Goal: Task Accomplishment & Management: Manage account settings

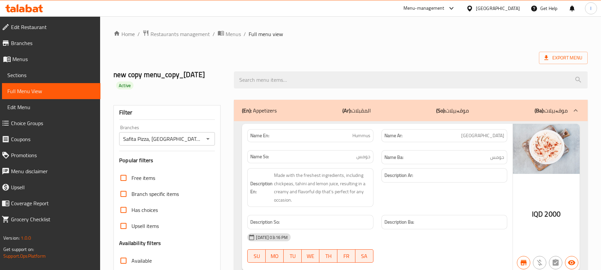
click at [35, 10] on icon at bounding box center [24, 8] width 38 height 8
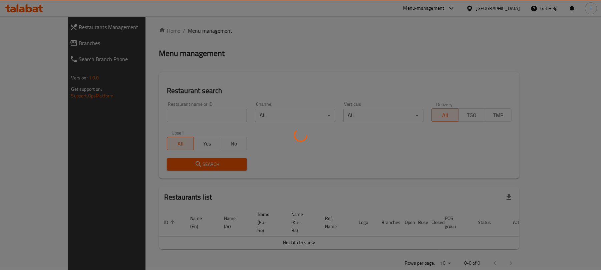
scroll to position [76, 0]
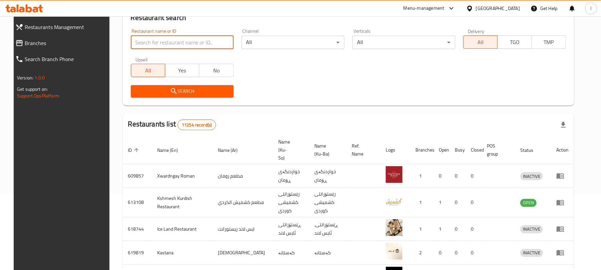
click at [141, 39] on input "search" at bounding box center [182, 42] width 103 height 13
paste input "676048"
type input "676048"
click button "Search" at bounding box center [182, 91] width 103 height 12
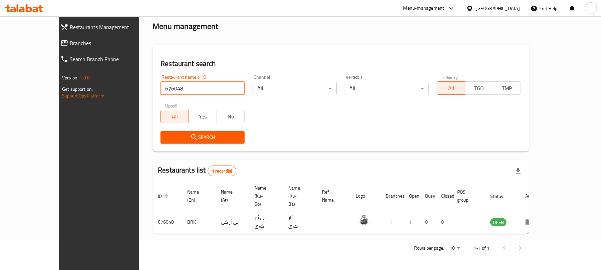
scroll to position [15, 0]
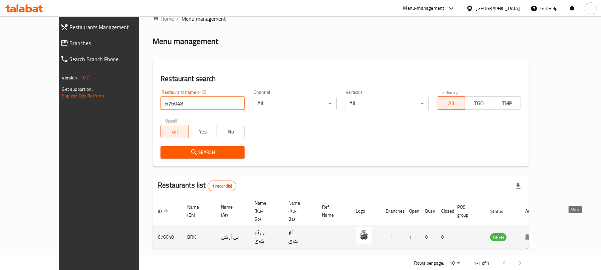
click at [533, 233] on icon "enhanced table" at bounding box center [529, 237] width 8 height 8
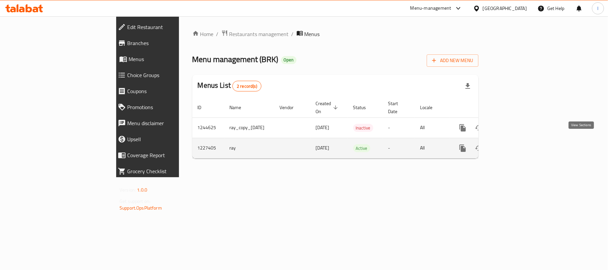
click at [515, 144] on icon "enhanced table" at bounding box center [511, 148] width 8 height 8
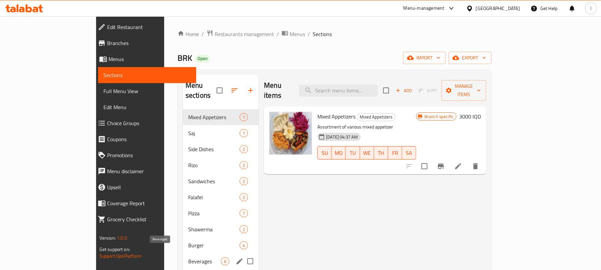
click at [188, 257] on span "Beverages" at bounding box center [204, 261] width 33 height 8
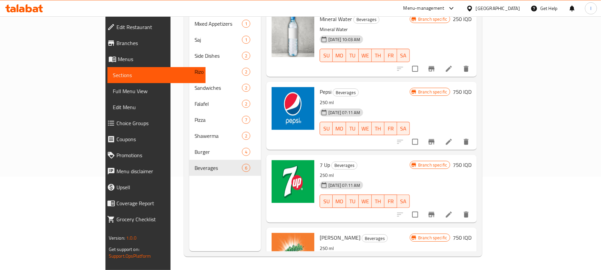
scroll to position [1, 0]
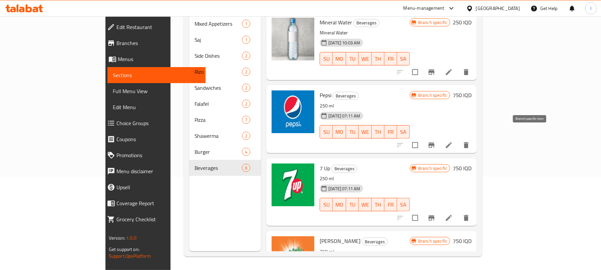
click at [436, 141] on icon "Branch-specific-item" at bounding box center [432, 145] width 8 height 8
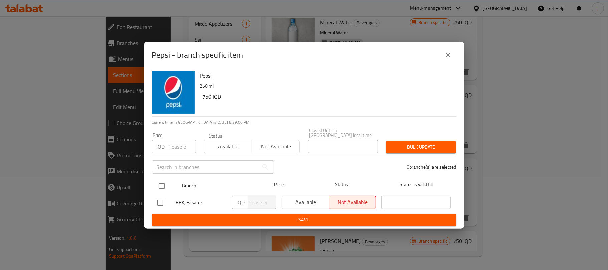
click at [163, 188] on input "checkbox" at bounding box center [162, 186] width 14 height 14
checkbox input "true"
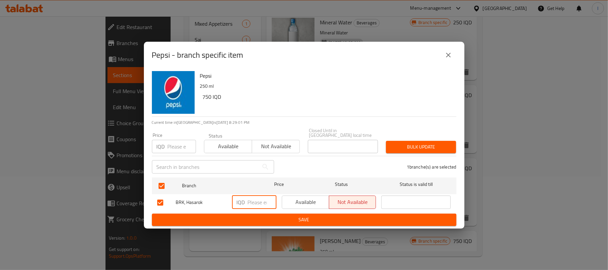
click at [262, 205] on input "number" at bounding box center [262, 202] width 29 height 13
type input "1000"
click at [297, 218] on span "Save" at bounding box center [304, 220] width 294 height 8
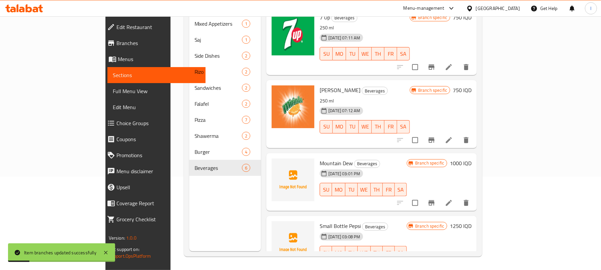
scroll to position [164, 0]
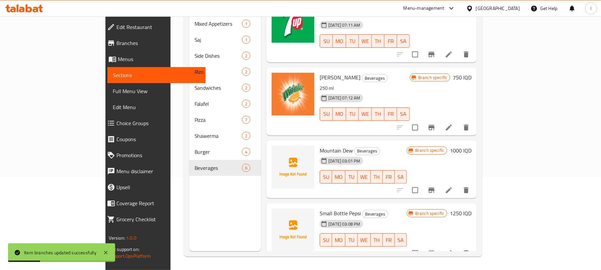
click at [458, 123] on li at bounding box center [449, 127] width 19 height 12
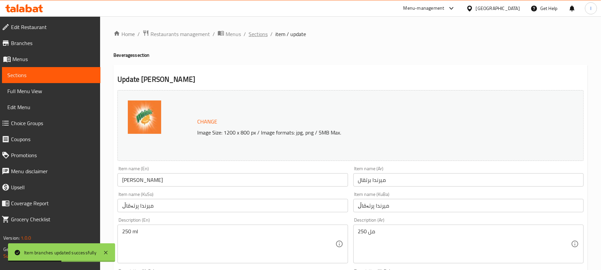
click at [250, 30] on span "Sections" at bounding box center [258, 34] width 19 height 8
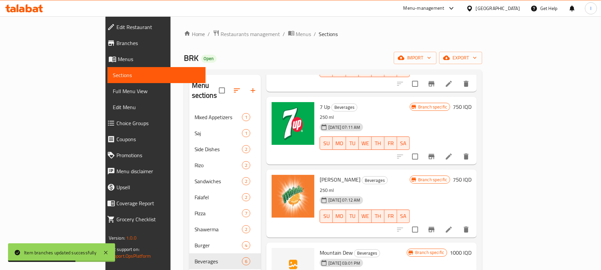
scroll to position [163, 0]
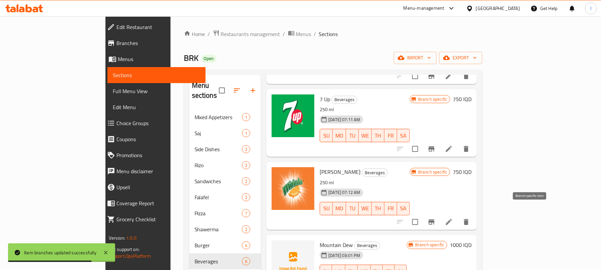
click at [440, 214] on button "Branch-specific-item" at bounding box center [432, 222] width 16 height 16
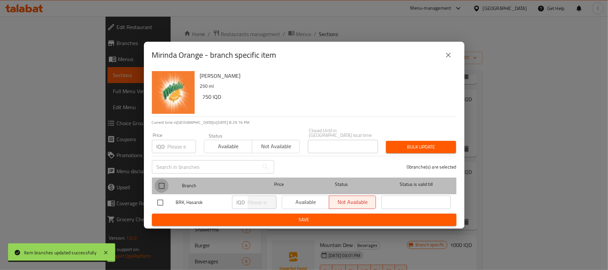
click at [163, 179] on input "checkbox" at bounding box center [162, 186] width 14 height 14
checkbox input "true"
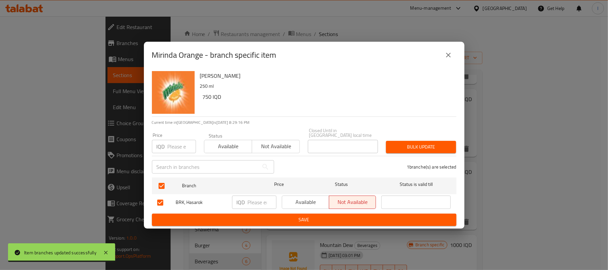
click at [244, 198] on p "IQD" at bounding box center [241, 202] width 8 height 8
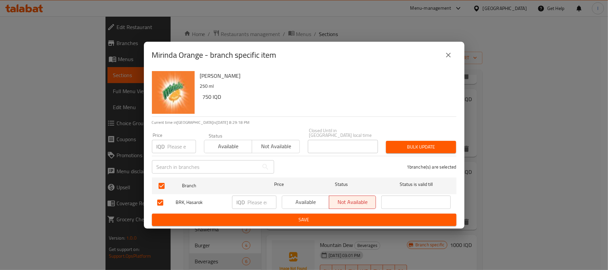
click at [248, 202] on input "number" at bounding box center [262, 202] width 29 height 13
type input "1000"
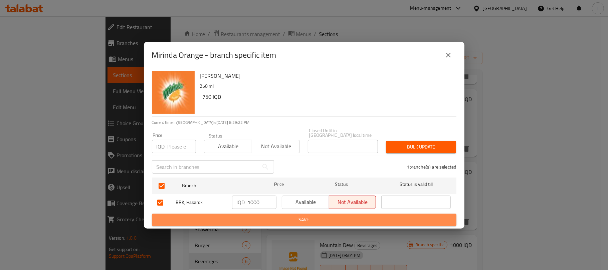
click at [323, 216] on span "Save" at bounding box center [304, 220] width 294 height 8
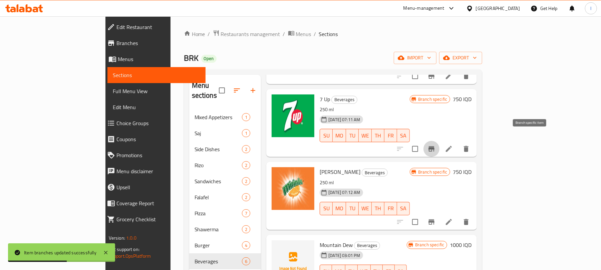
click at [440, 141] on button "Branch-specific-item" at bounding box center [432, 149] width 16 height 16
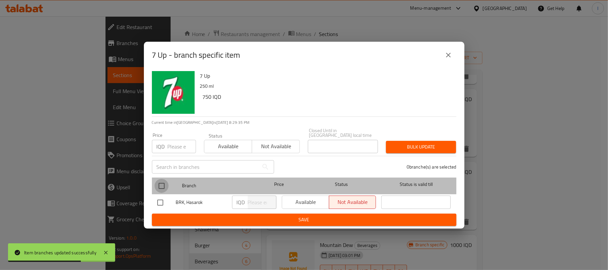
click at [165, 184] on input "checkbox" at bounding box center [162, 186] width 14 height 14
checkbox input "true"
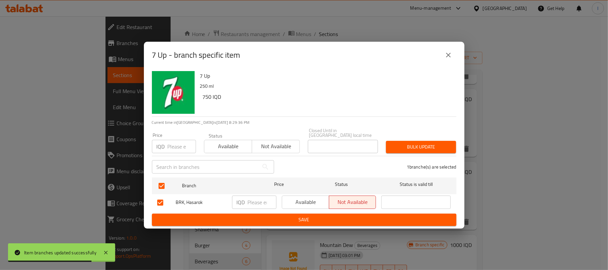
click at [257, 201] on input "number" at bounding box center [262, 202] width 29 height 13
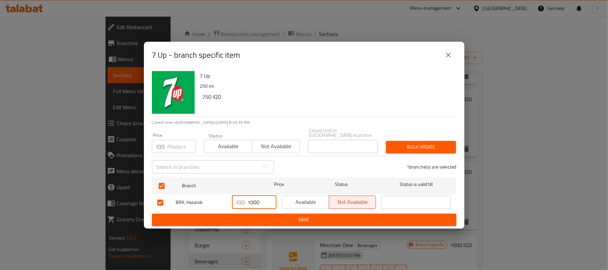
type input "1000"
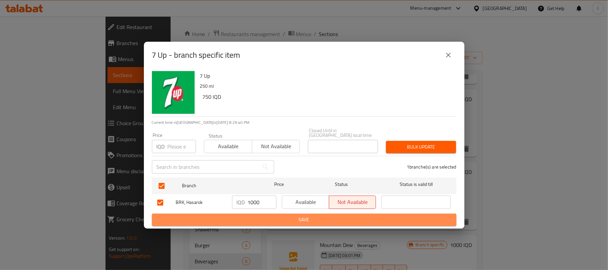
click at [290, 222] on button "Save" at bounding box center [304, 220] width 304 height 12
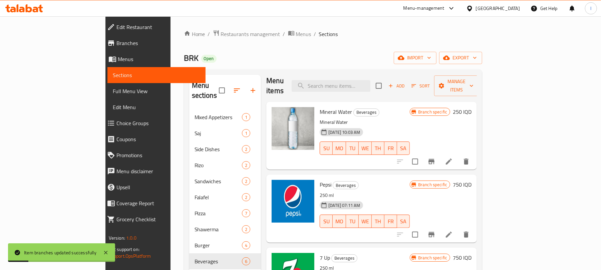
scroll to position [0, 0]
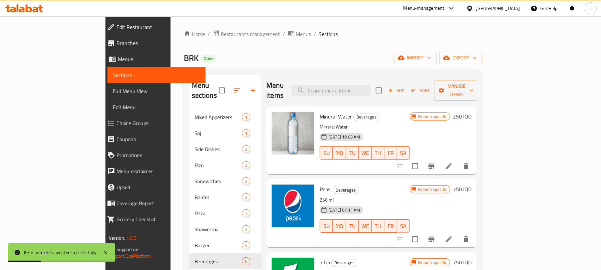
click at [452, 236] on icon at bounding box center [449, 239] width 6 height 6
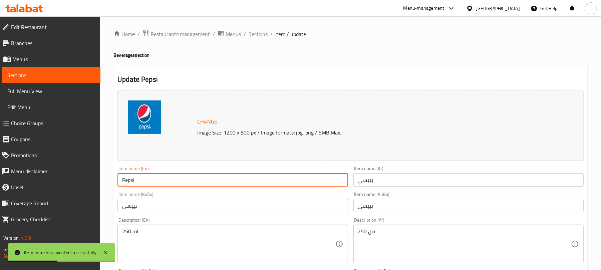
click at [159, 175] on input "Pepsi" at bounding box center [232, 179] width 230 height 13
type input "Pepsi Can"
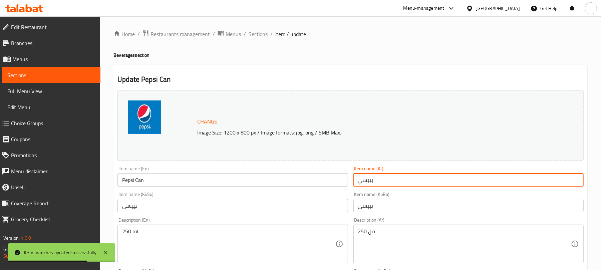
click at [379, 178] on input "بيبسي" at bounding box center [468, 179] width 230 height 13
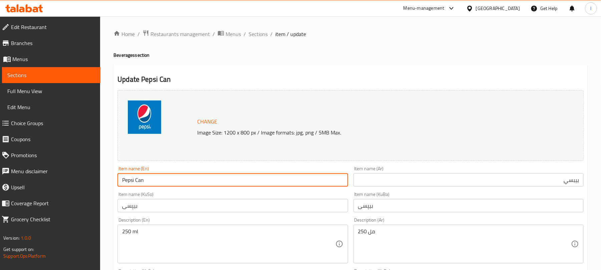
click at [162, 180] on input "Pepsi Can" at bounding box center [232, 179] width 230 height 13
click at [498, 185] on input "بيبسي" at bounding box center [468, 179] width 230 height 13
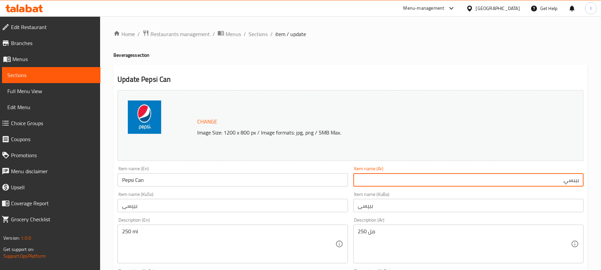
click at [498, 185] on input "بيبسي" at bounding box center [468, 179] width 230 height 13
paste input "علب"
type input "بيبسي علب"
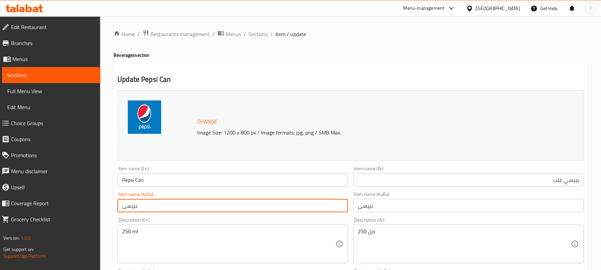
click at [163, 206] on input "بیپسی" at bounding box center [232, 205] width 230 height 13
paste input "قتوو"
type input "بیپسی قتوو"
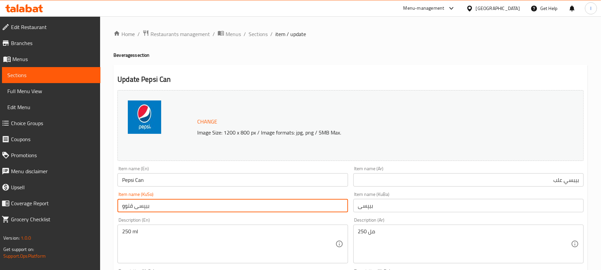
click at [386, 209] on input "بیپسی" at bounding box center [468, 205] width 230 height 13
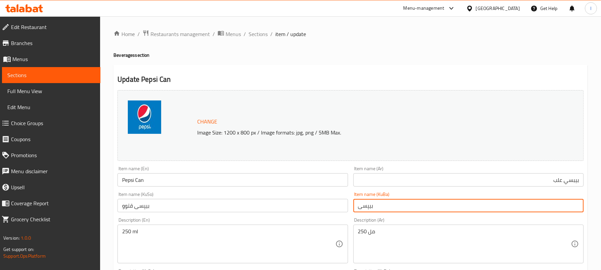
click at [386, 209] on input "بیپسی" at bounding box center [468, 205] width 230 height 13
paste input "قتوو"
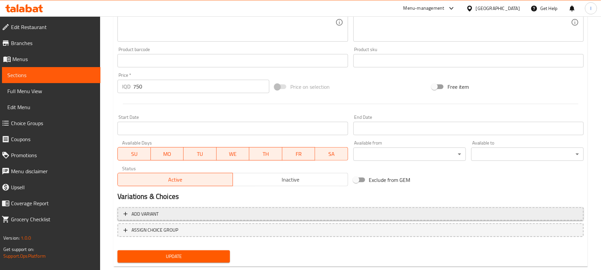
scroll to position [287, 0]
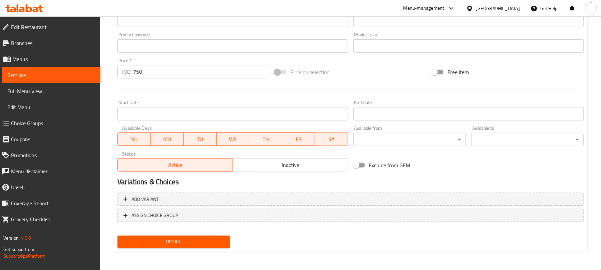
type input "بیپسی قتوو"
click at [200, 238] on span "Update" at bounding box center [174, 242] width 102 height 8
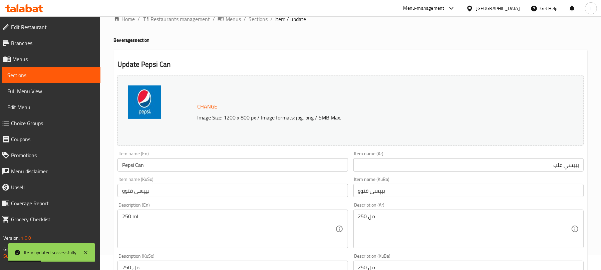
scroll to position [0, 0]
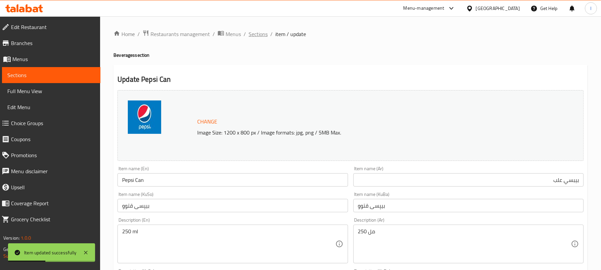
click at [249, 33] on span "Sections" at bounding box center [258, 34] width 19 height 8
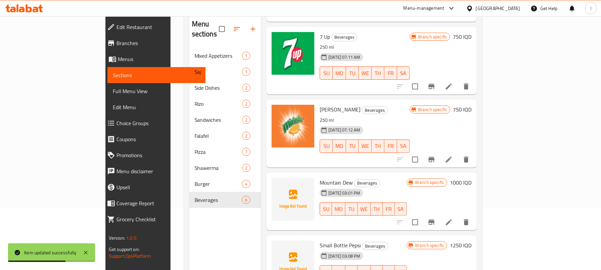
scroll to position [94, 0]
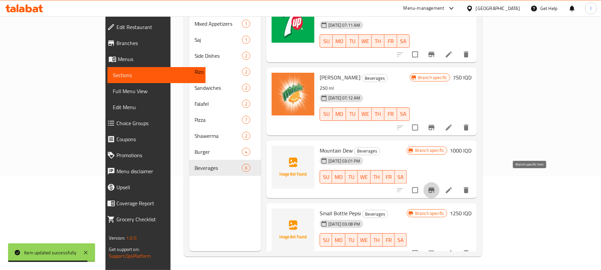
click at [435, 188] on icon "Branch-specific-item" at bounding box center [432, 190] width 6 height 5
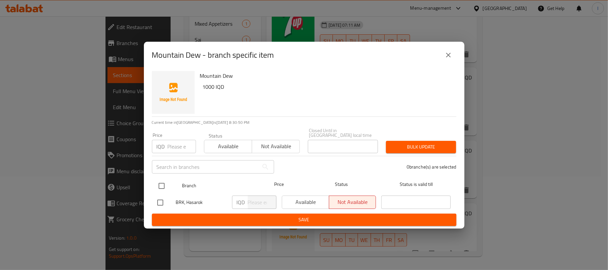
click at [162, 183] on input "checkbox" at bounding box center [162, 186] width 14 height 14
checkbox input "true"
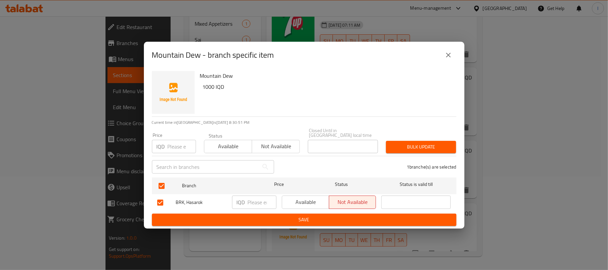
click at [264, 205] on input "number" at bounding box center [262, 202] width 29 height 13
type input "1000"
click at [279, 216] on span "Save" at bounding box center [304, 220] width 294 height 8
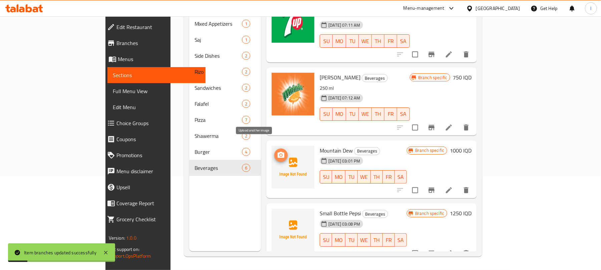
click at [277, 151] on icon "upload picture" at bounding box center [281, 155] width 8 height 8
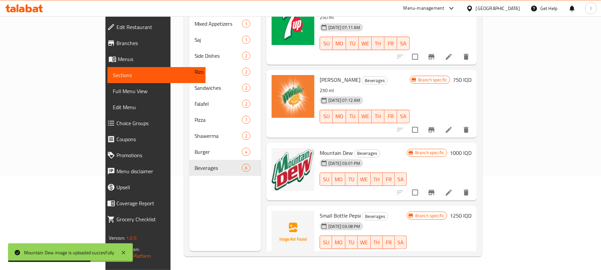
scroll to position [164, 0]
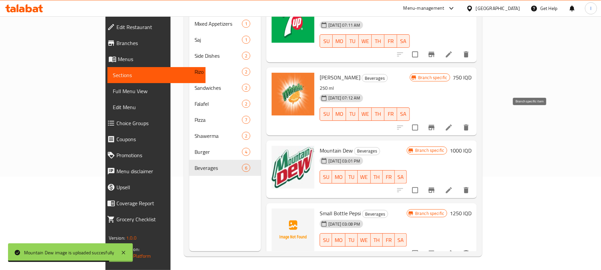
click at [440, 119] on button "Branch-specific-item" at bounding box center [432, 127] width 16 height 16
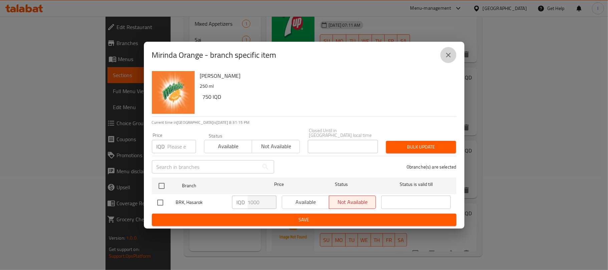
click at [448, 57] on icon "close" at bounding box center [448, 55] width 5 height 5
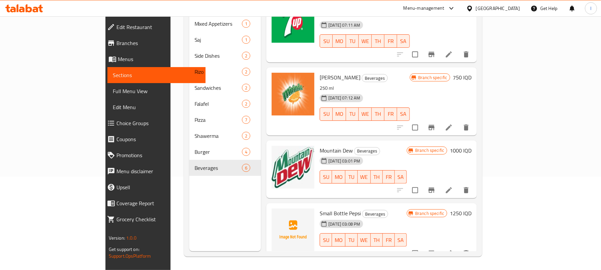
scroll to position [1, 0]
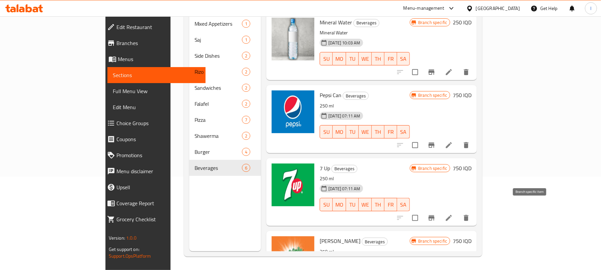
click at [436, 214] on icon "Branch-specific-item" at bounding box center [432, 218] width 8 height 8
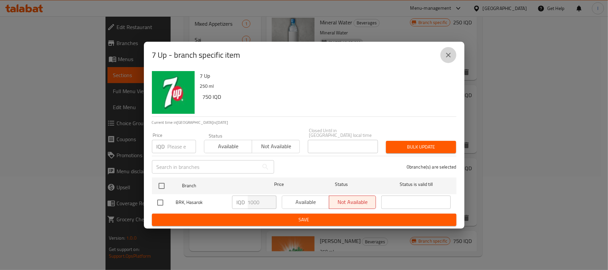
click at [442, 52] on button "close" at bounding box center [448, 55] width 16 height 16
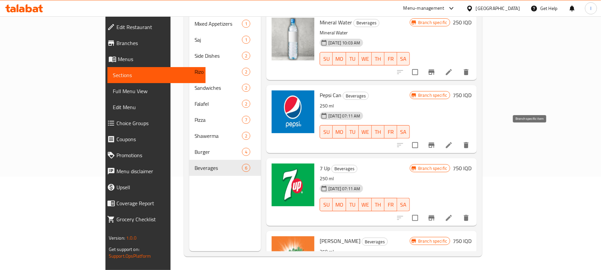
click at [436, 141] on icon "Branch-specific-item" at bounding box center [432, 145] width 8 height 8
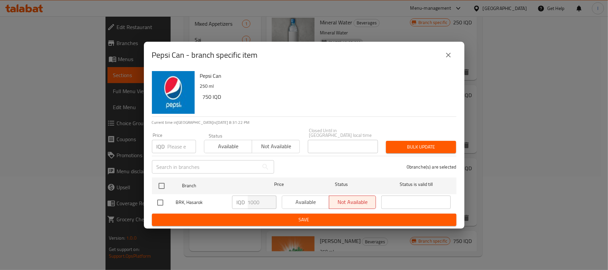
click at [451, 56] on icon "close" at bounding box center [448, 55] width 8 height 8
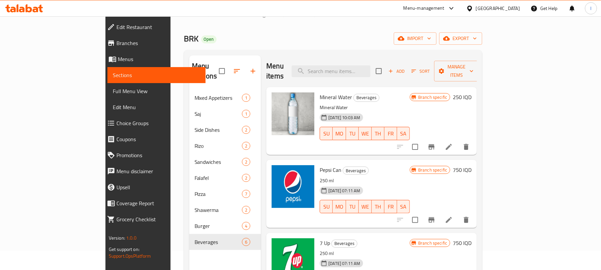
scroll to position [0, 0]
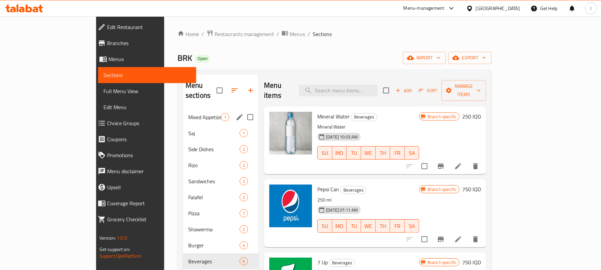
click at [183, 112] on div "Mixed Appetizers 1" at bounding box center [221, 117] width 76 height 16
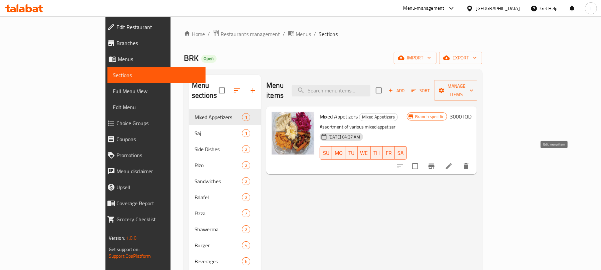
click at [452, 163] on icon at bounding box center [449, 166] width 6 height 6
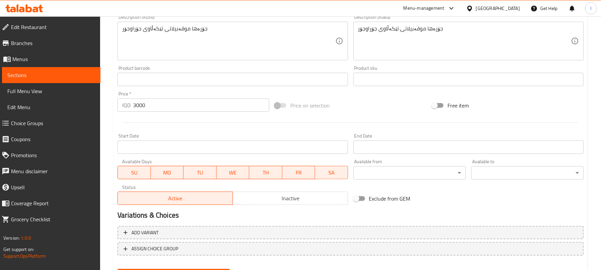
scroll to position [287, 0]
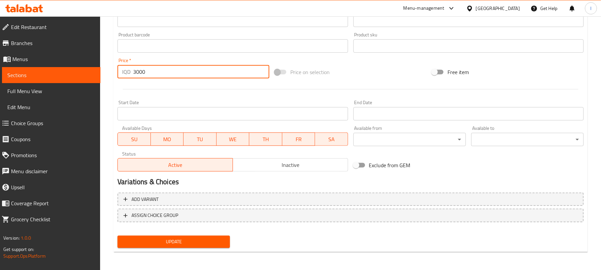
drag, startPoint x: 166, startPoint y: 71, endPoint x: 112, endPoint y: 71, distance: 53.1
click at [112, 71] on div "Home / Restaurants management / Menus / Sections / item / update Mixed Appetize…" at bounding box center [350, 0] width 501 height 542
type input "0"
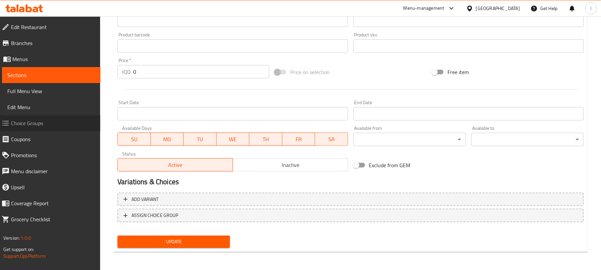
click at [28, 124] on span "Choice Groups" at bounding box center [53, 123] width 84 height 8
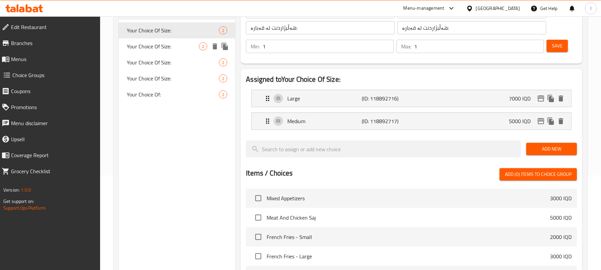
click at [145, 48] on span "Your Choice Of Size:" at bounding box center [163, 46] width 72 height 8
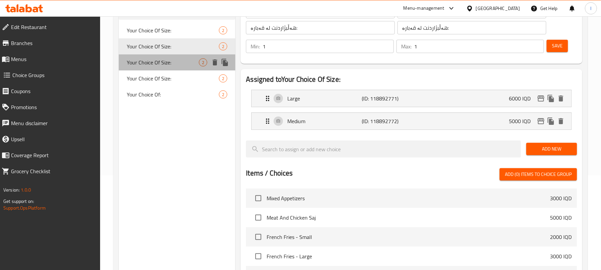
click at [152, 63] on span "Your Choice Of Size:" at bounding box center [163, 62] width 72 height 8
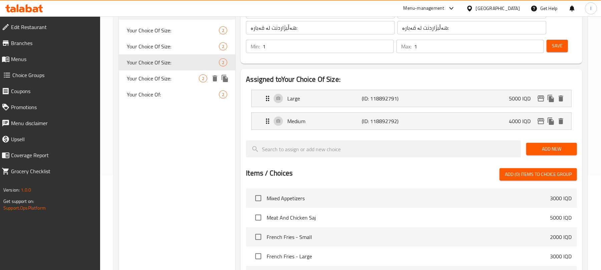
click at [161, 84] on div "Your Choice Of Size: 2" at bounding box center [177, 78] width 116 height 16
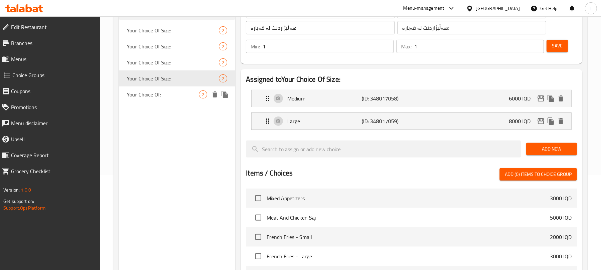
click at [162, 96] on span "Your Choice Of:" at bounding box center [163, 94] width 72 height 8
type input "Your Choice Of:"
type input "إختيارك من:"
type input "هەڵبژاردنت لە:"
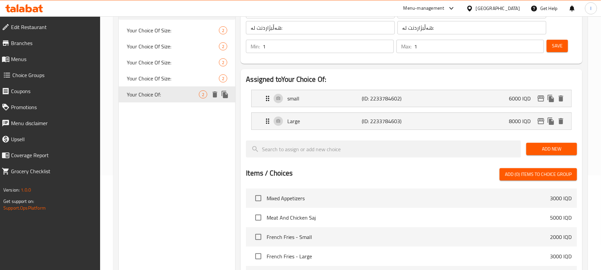
click at [226, 94] on icon "duplicate" at bounding box center [225, 94] width 6 height 7
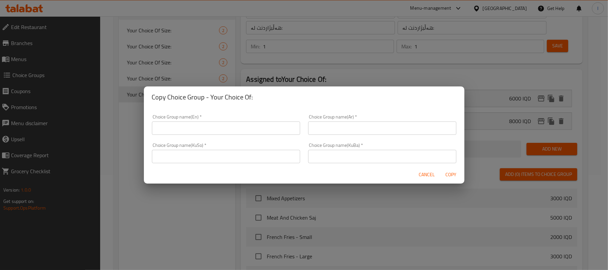
click at [166, 124] on input "text" at bounding box center [226, 127] width 148 height 13
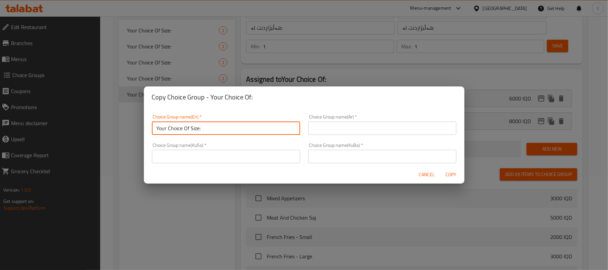
click at [158, 130] on input "Your Choice Of Size:" at bounding box center [226, 127] width 148 height 13
type input "Your Choice Of Size:"
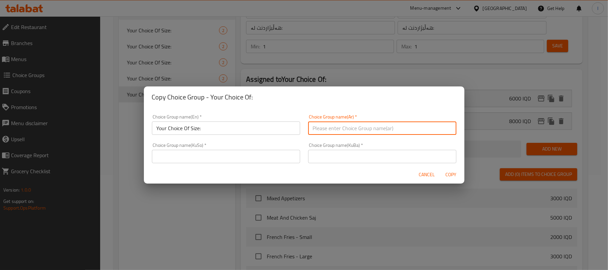
click at [331, 127] on input "text" at bounding box center [382, 127] width 148 height 13
type input "إختيارك من:"
drag, startPoint x: 344, startPoint y: 127, endPoint x: 254, endPoint y: 127, distance: 89.4
click at [256, 127] on div "Choice Group name(En)   * Your Choice Of Size: Choice Group name(En) * Choice G…" at bounding box center [304, 138] width 312 height 57
click at [366, 129] on input "text" at bounding box center [382, 127] width 148 height 13
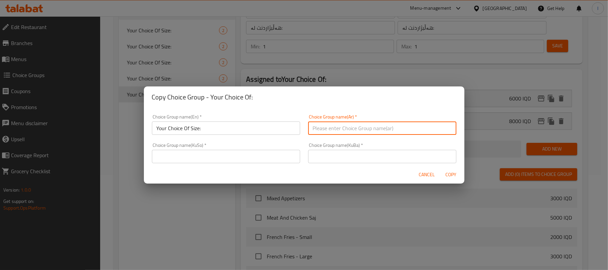
type input "إختيارك من الحجم:"
click at [197, 160] on input "text" at bounding box center [226, 156] width 148 height 13
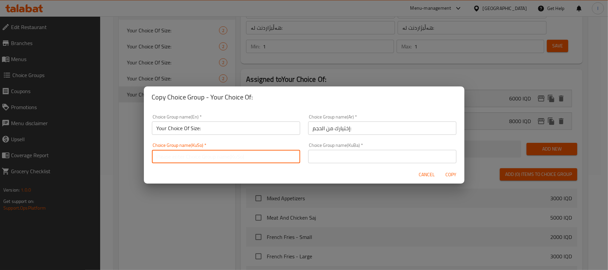
type input "هەڵبژاردنت لە قەبارە:"
click at [354, 149] on div "Choice Group name(KuBa)   * Choice Group name(KuBa) *" at bounding box center [382, 153] width 148 height 20
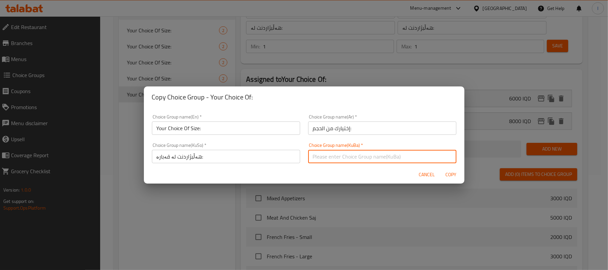
click at [347, 155] on input "text" at bounding box center [382, 156] width 148 height 13
type input "هەڵبژاردنت لە قەبارە:"
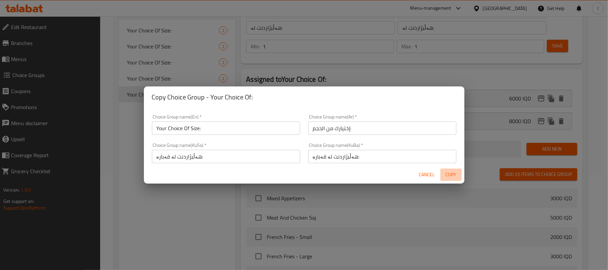
click at [454, 173] on span "Copy" at bounding box center [451, 175] width 16 height 8
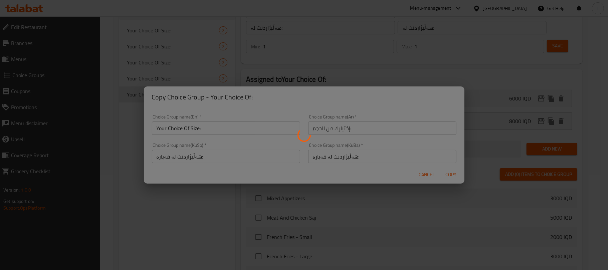
type input "Your Choice Of Size:"
type input "إختيارك من الحجم:"
type input "هەڵبژاردنت لە قەبارە:"
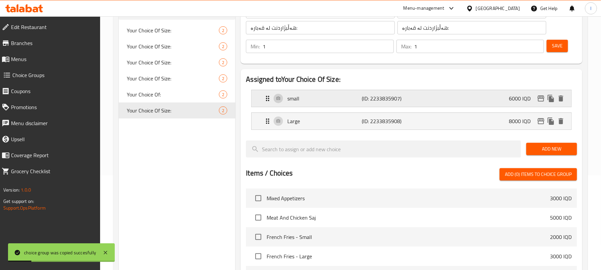
click at [321, 97] on p "small" at bounding box center [324, 98] width 74 height 8
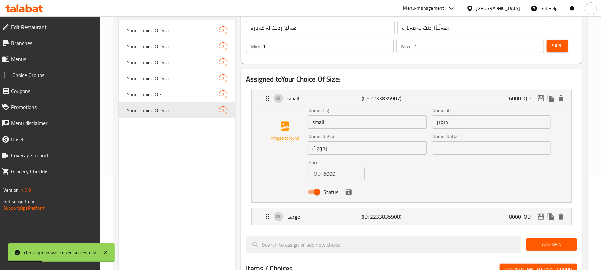
click at [322, 125] on input "small" at bounding box center [367, 121] width 119 height 13
type input "Small"
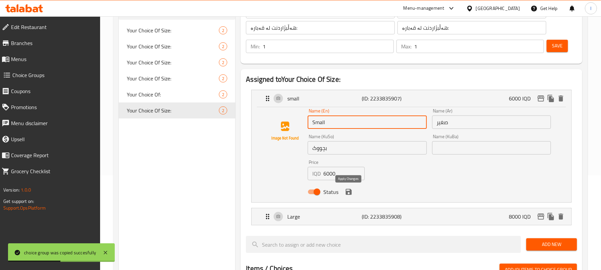
click at [350, 190] on icon "save" at bounding box center [349, 192] width 6 height 6
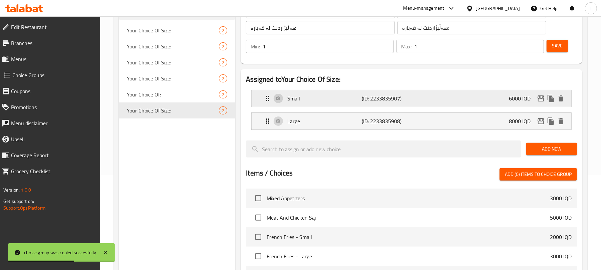
click at [329, 98] on p "Small" at bounding box center [324, 98] width 74 height 8
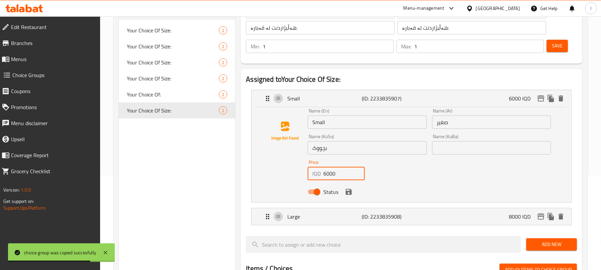
drag, startPoint x: 338, startPoint y: 170, endPoint x: 284, endPoint y: 173, distance: 54.4
click at [284, 173] on div "Name (En) Small Name (En) Name (Ar) صغير Name (Ar) Name (KuSo) بچووک Name (KuSo…" at bounding box center [411, 153] width 298 height 90
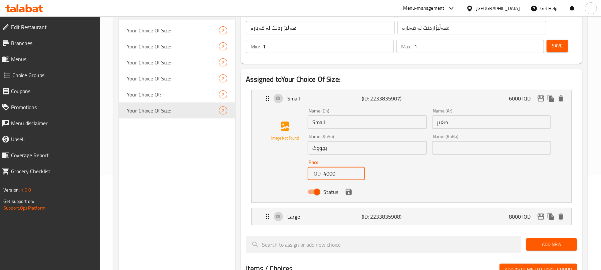
type input "4000"
click at [347, 194] on icon "save" at bounding box center [349, 192] width 6 height 6
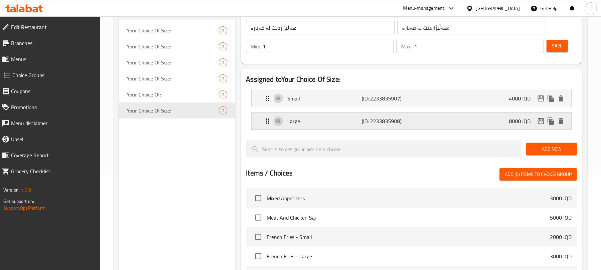
click at [390, 122] on p "(ID: 2233835908)" at bounding box center [387, 121] width 50 height 8
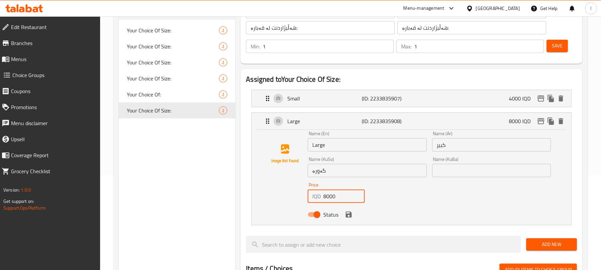
drag, startPoint x: 338, startPoint y: 198, endPoint x: 282, endPoint y: 188, distance: 56.2
click at [282, 188] on div "Name (En) Large Name (En) Name (Ar) كبير Name (Ar) Name (KuSo) گەورە Name (KuSo…" at bounding box center [411, 176] width 298 height 90
click at [349, 214] on icon "save" at bounding box center [349, 215] width 8 height 8
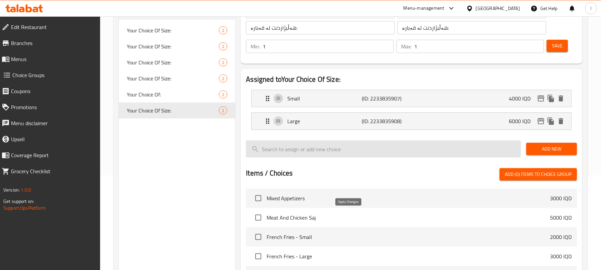
type input "6000"
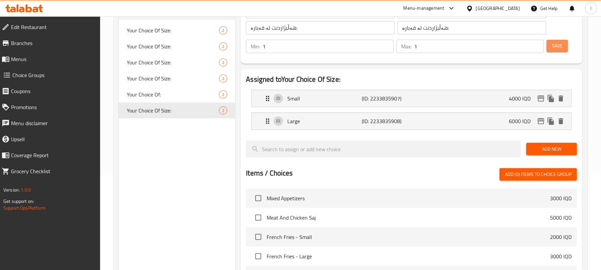
click at [554, 50] on span "Save" at bounding box center [557, 46] width 11 height 8
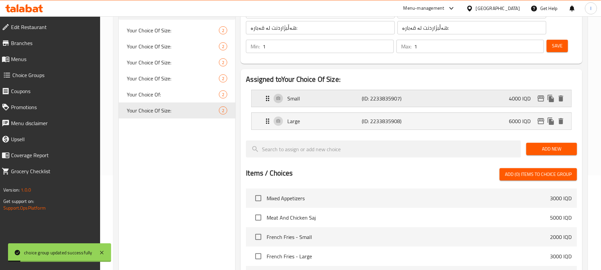
click at [542, 95] on icon "edit" at bounding box center [541, 98] width 8 height 8
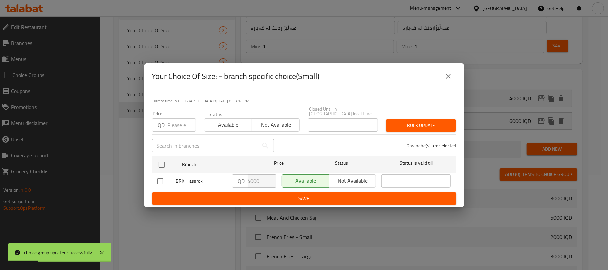
click at [453, 80] on button "close" at bounding box center [448, 76] width 16 height 16
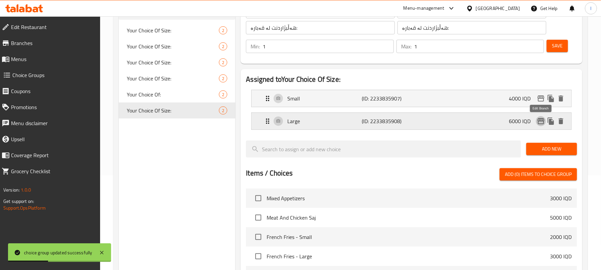
click at [544, 120] on icon "edit" at bounding box center [541, 121] width 8 height 8
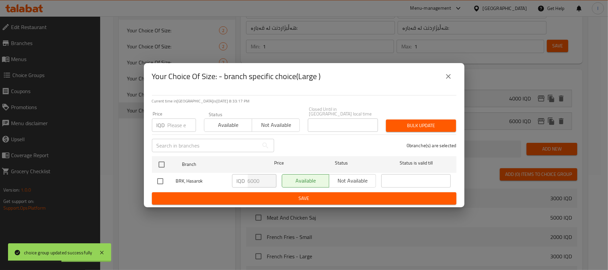
click at [448, 77] on icon "close" at bounding box center [448, 76] width 8 height 8
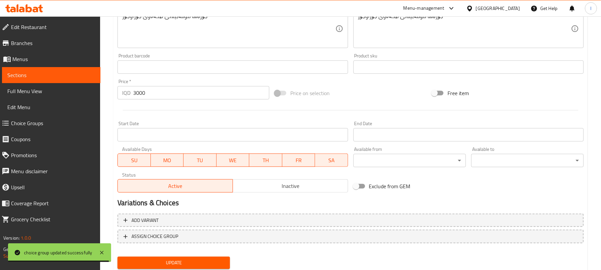
scroll to position [287, 0]
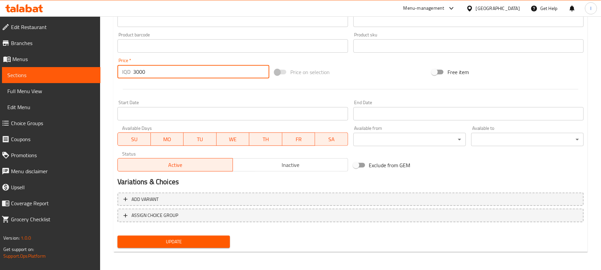
drag, startPoint x: 162, startPoint y: 75, endPoint x: 110, endPoint y: 75, distance: 52.1
click at [110, 75] on div "Home / Restaurants management / Menus / Sections / item / update Mixed Appetize…" at bounding box center [350, 0] width 501 height 542
type input "0"
click at [238, 207] on div "Add variant ASSIGN CHOICE GROUP" at bounding box center [351, 211] width 472 height 43
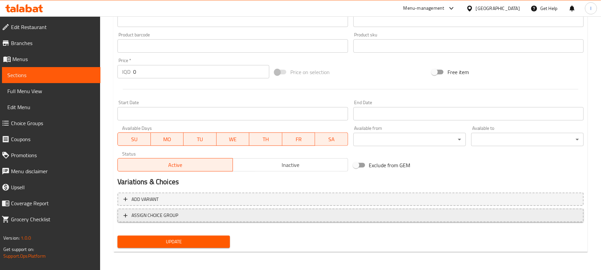
click at [238, 212] on span "ASSIGN CHOICE GROUP" at bounding box center [350, 215] width 454 height 8
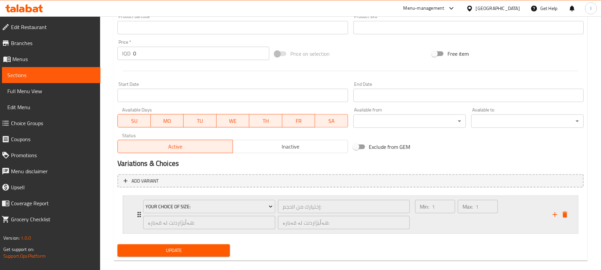
scroll to position [315, 0]
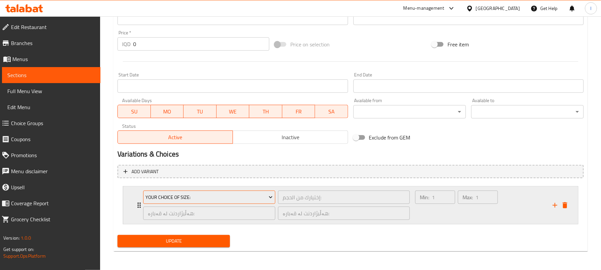
click at [202, 198] on span "Your Choice Of Size:" at bounding box center [209, 197] width 127 height 8
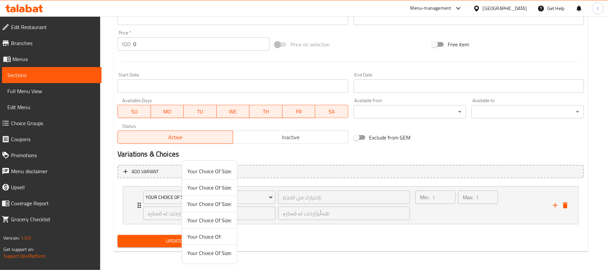
click at [219, 254] on span "Your Choice Of Size:" at bounding box center [209, 253] width 44 height 8
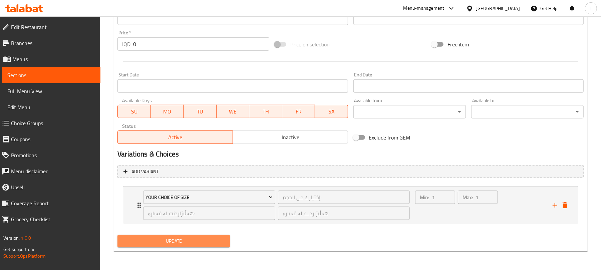
click at [178, 238] on span "Update" at bounding box center [174, 241] width 102 height 8
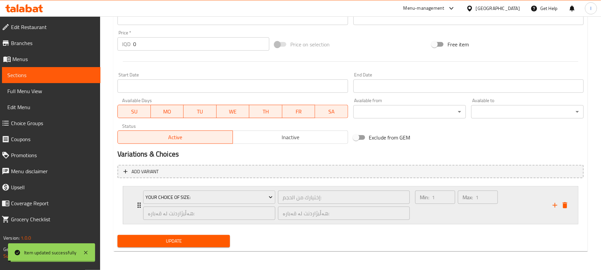
click at [443, 214] on div "Min: 1 ​" at bounding box center [435, 205] width 43 height 32
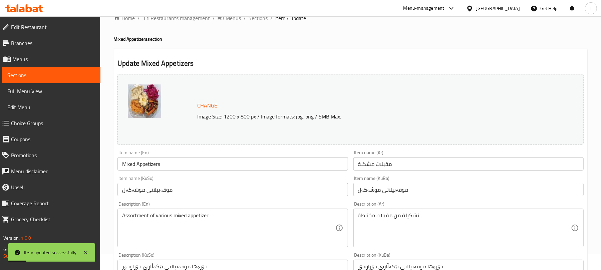
scroll to position [0, 0]
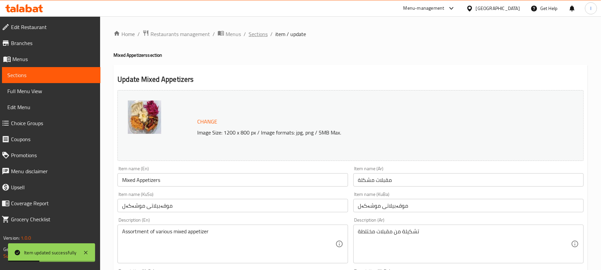
click at [262, 34] on span "Sections" at bounding box center [258, 34] width 19 height 8
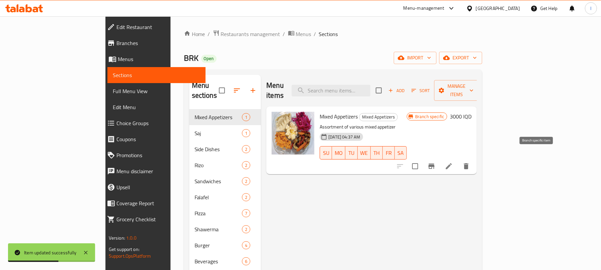
click at [435, 164] on icon "Branch-specific-item" at bounding box center [432, 166] width 6 height 5
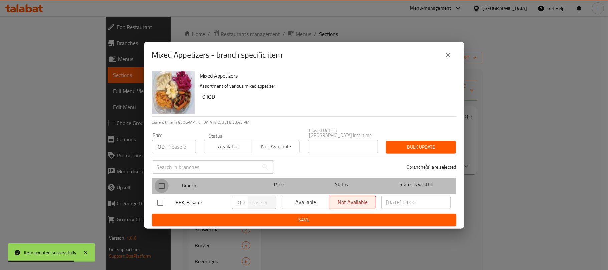
click at [156, 179] on input "checkbox" at bounding box center [162, 186] width 14 height 14
checkbox input "true"
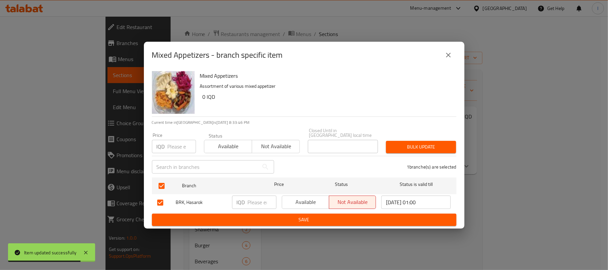
click at [256, 200] on input "number" at bounding box center [262, 202] width 29 height 13
type input "0"
click at [271, 214] on button "Save" at bounding box center [304, 220] width 304 height 12
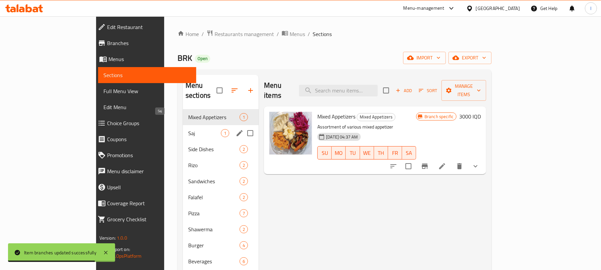
click at [188, 129] on span "Saj" at bounding box center [204, 133] width 33 height 8
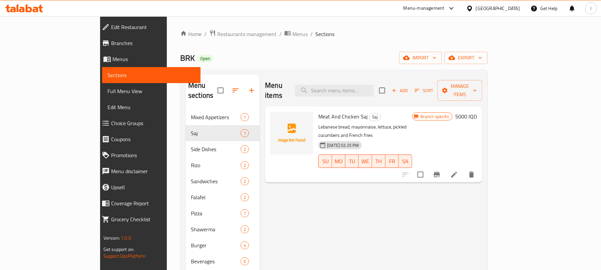
click at [107, 92] on span "Full Menu View" at bounding box center [151, 91] width 88 height 8
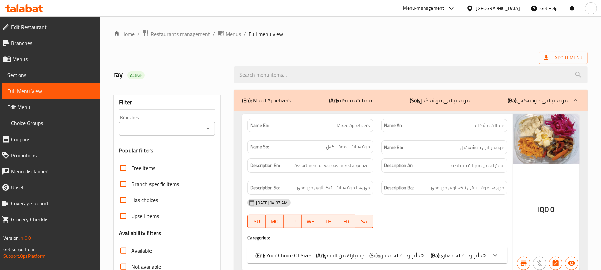
click at [213, 126] on div "Branches" at bounding box center [167, 128] width 96 height 13
click at [210, 128] on icon "Open" at bounding box center [208, 129] width 8 height 8
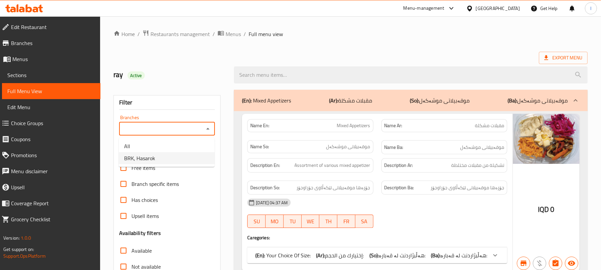
click at [178, 163] on li "BRK, Hasarok" at bounding box center [167, 158] width 96 height 12
type input "BRK, Hasarok"
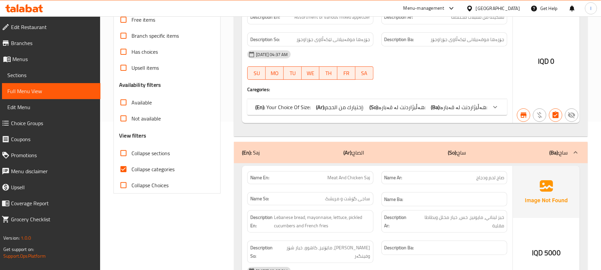
scroll to position [163, 0]
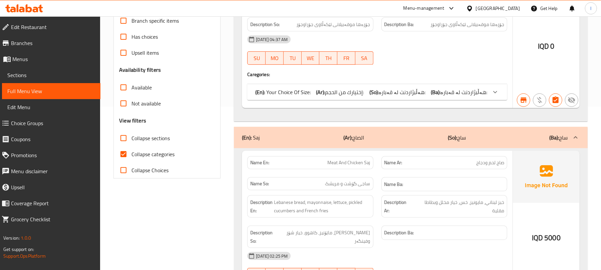
click at [115, 154] on input "Collapse categories" at bounding box center [123, 154] width 16 height 16
checkbox input "false"
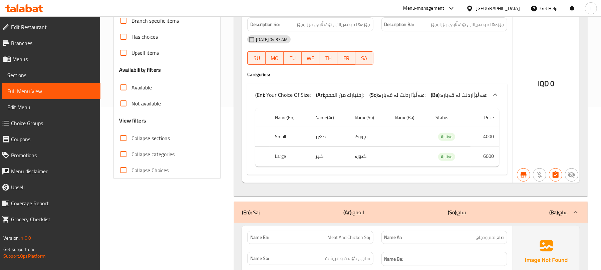
click at [124, 137] on input "Collapse sections" at bounding box center [123, 138] width 16 height 16
checkbox input "true"
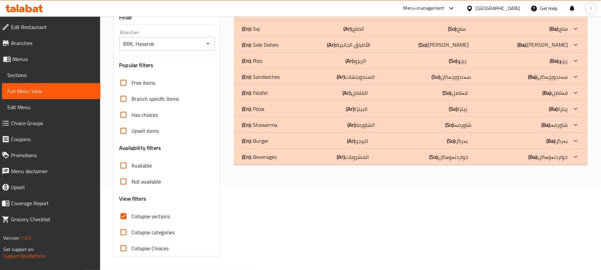
scroll to position [86, 0]
click at [289, 17] on div "(En): Beverages (Ar): المشروبات (So): خواردنەوەکان (Ba): خواردنەوەکان" at bounding box center [405, 13] width 326 height 8
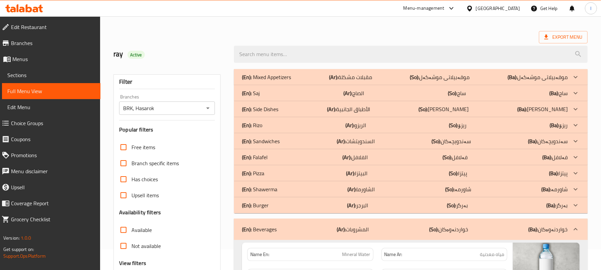
scroll to position [0, 0]
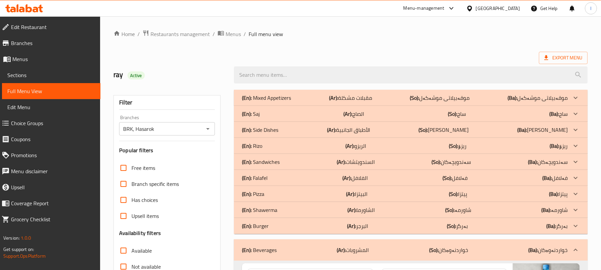
click at [358, 96] on p "(Ar): مقبلات مشكلة" at bounding box center [350, 98] width 43 height 8
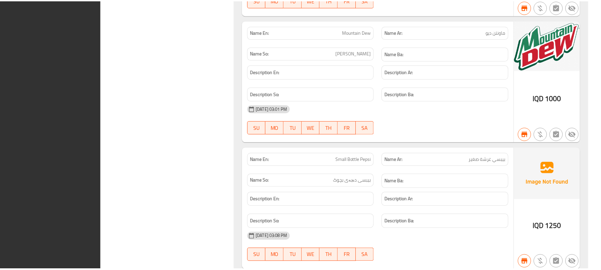
scroll to position [1047, 0]
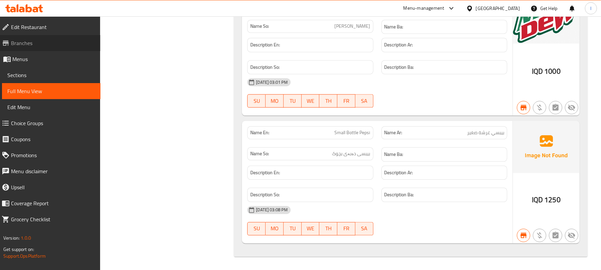
click at [26, 44] on span "Branches" at bounding box center [53, 43] width 84 height 8
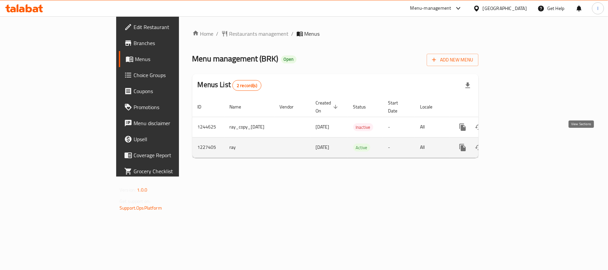
click at [514, 145] on icon "enhanced table" at bounding box center [511, 148] width 6 height 6
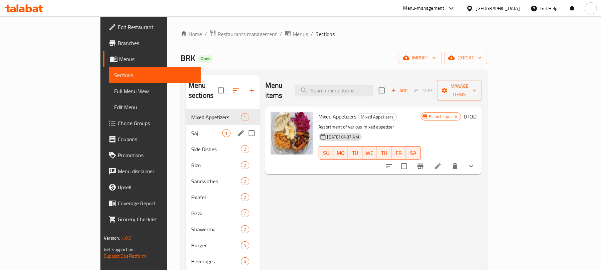
click at [186, 125] on div "Saj 1" at bounding box center [223, 133] width 74 height 16
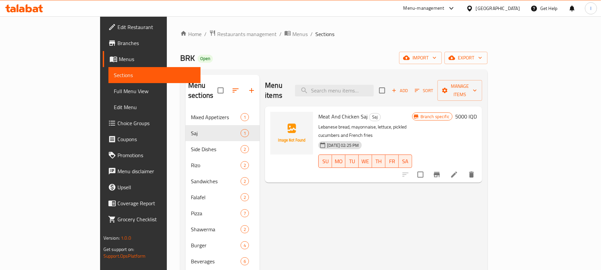
click at [464, 169] on li at bounding box center [454, 175] width 19 height 12
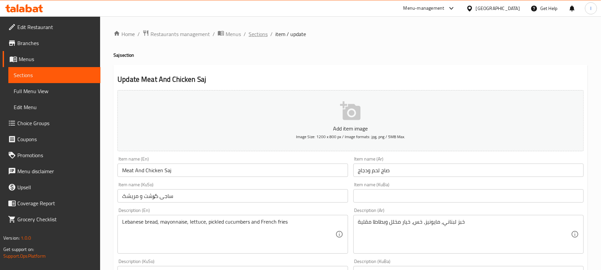
click at [260, 36] on span "Sections" at bounding box center [258, 34] width 19 height 8
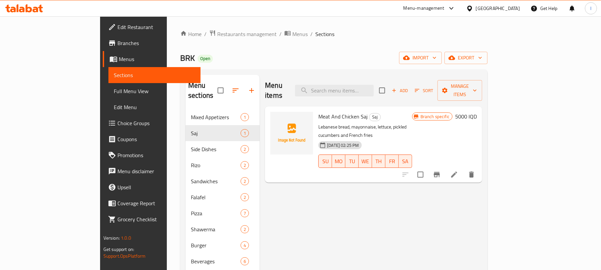
click at [114, 95] on span "Full Menu View" at bounding box center [154, 91] width 81 height 8
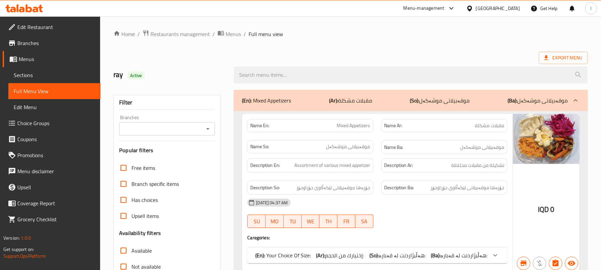
click at [31, 7] on icon at bounding box center [24, 8] width 38 height 8
